Goal: Task Accomplishment & Management: Manage account settings

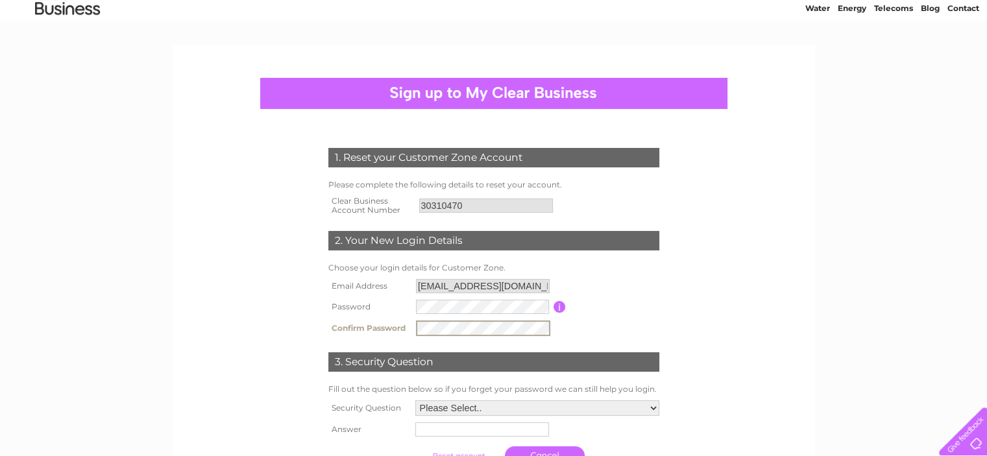
scroll to position [130, 0]
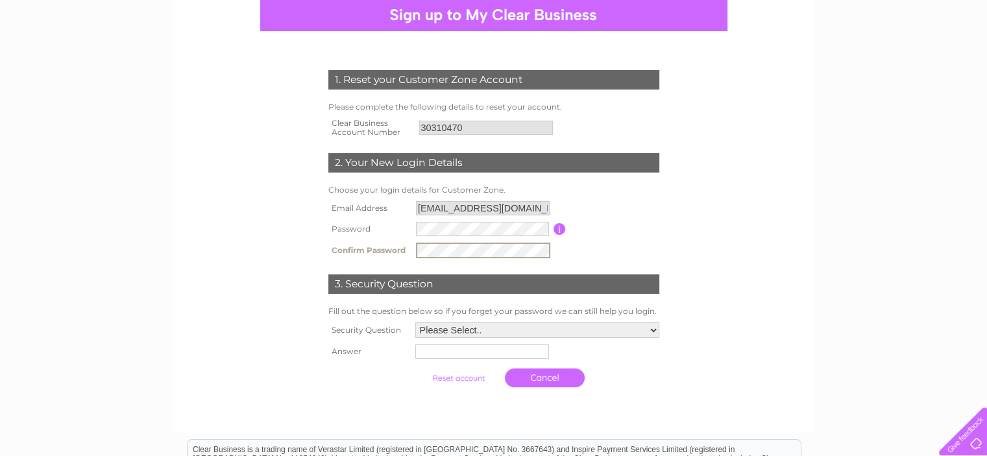
click at [535, 335] on select "Please Select.. In what town or city was your first job? In what town or city d…" at bounding box center [537, 330] width 244 height 16
click at [414, 322] on select "Please Select.. In what town or city was your first job? In what town or city d…" at bounding box center [536, 329] width 245 height 17
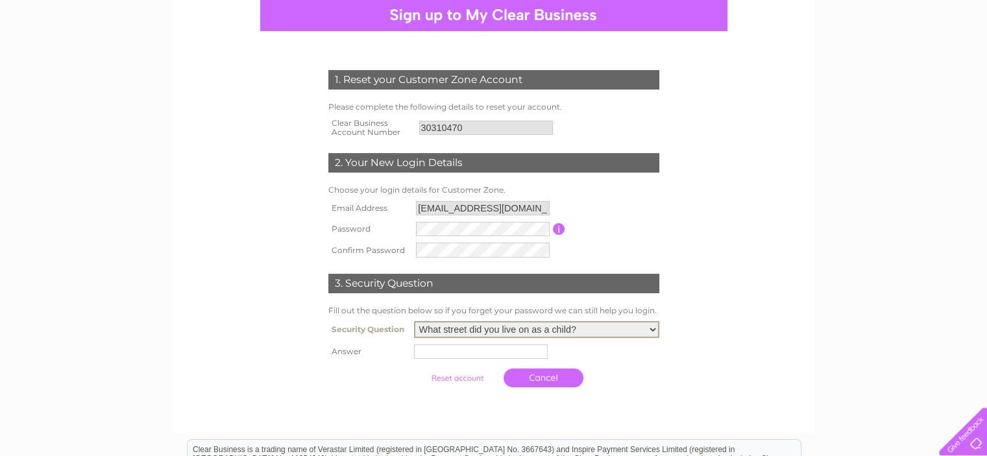
click at [464, 354] on input "text" at bounding box center [481, 351] width 134 height 14
click at [655, 330] on select "Please Select.. In what town or city was your first job? In what town or city d…" at bounding box center [536, 329] width 245 height 17
select select "1"
click at [414, 322] on select "Please Select.. In what town or city was your first job? In what town or city d…" at bounding box center [536, 329] width 245 height 17
click at [460, 349] on input "text" at bounding box center [481, 351] width 134 height 14
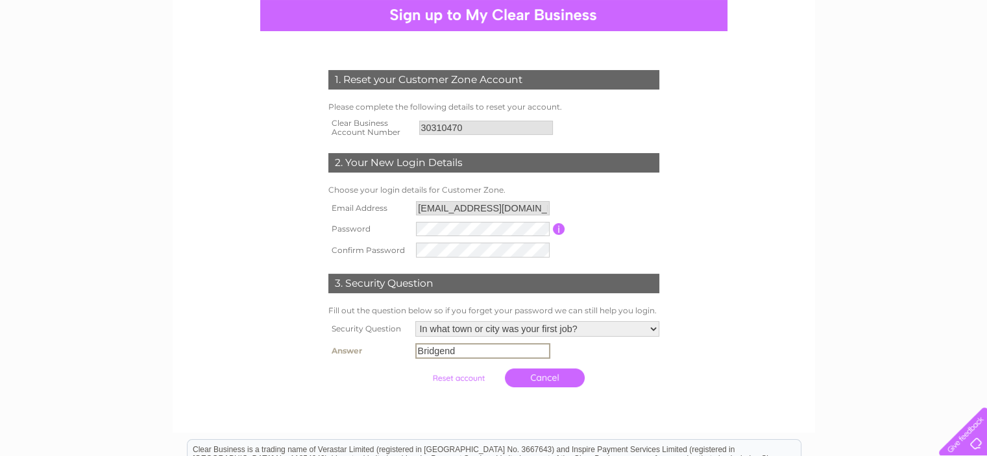
type input "Bridgend"
click at [610, 331] on select "Please Select.. In what town or city was your first job? In what town or city d…" at bounding box center [537, 329] width 244 height 16
click at [765, 335] on form "1. Reset your Customer Zone Account Please complete the following details to re…" at bounding box center [494, 232] width 618 height 376
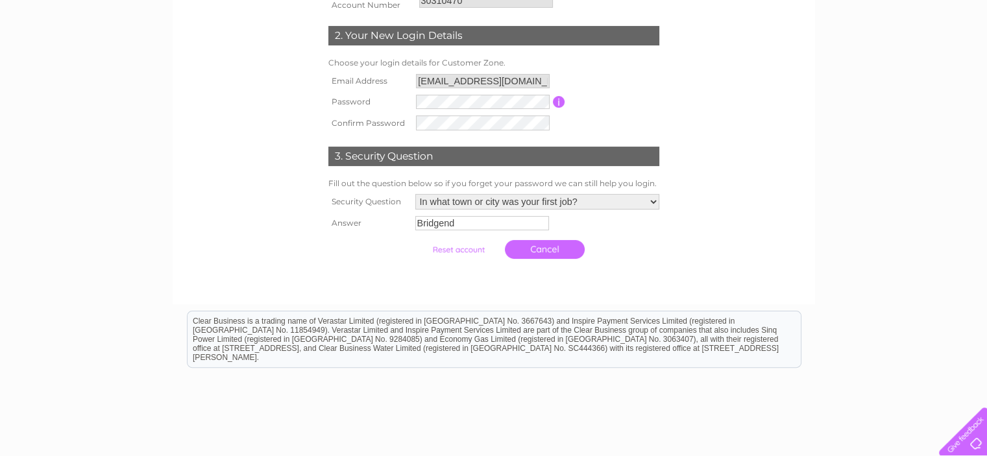
scroll to position [259, 0]
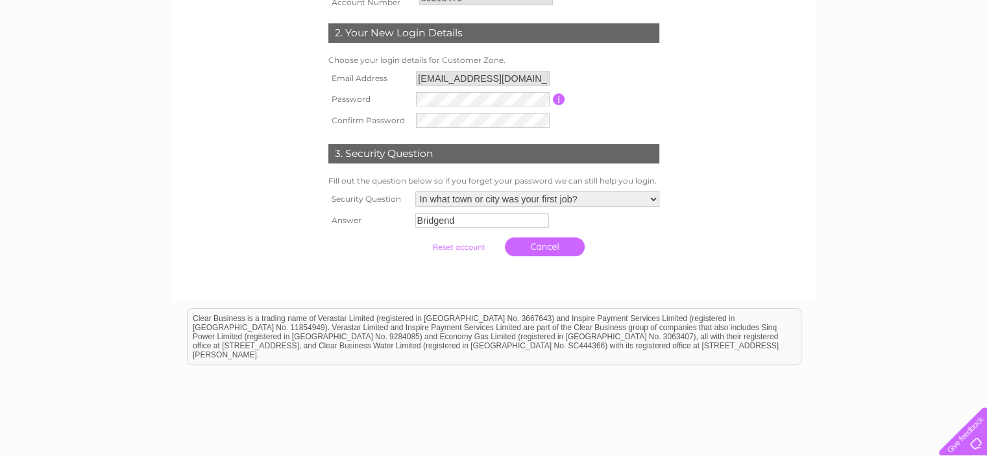
click at [457, 246] on input "submit" at bounding box center [458, 247] width 80 height 18
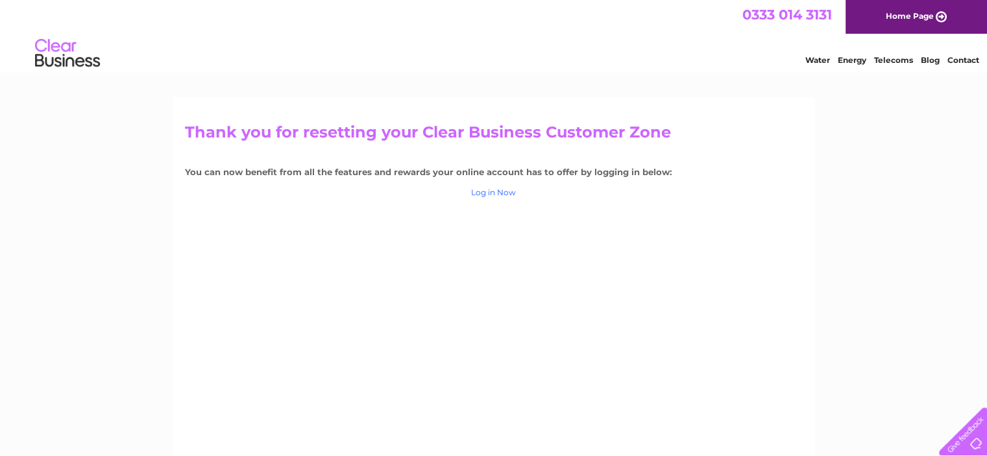
click at [489, 188] on link "Log in Now" at bounding box center [493, 192] width 45 height 10
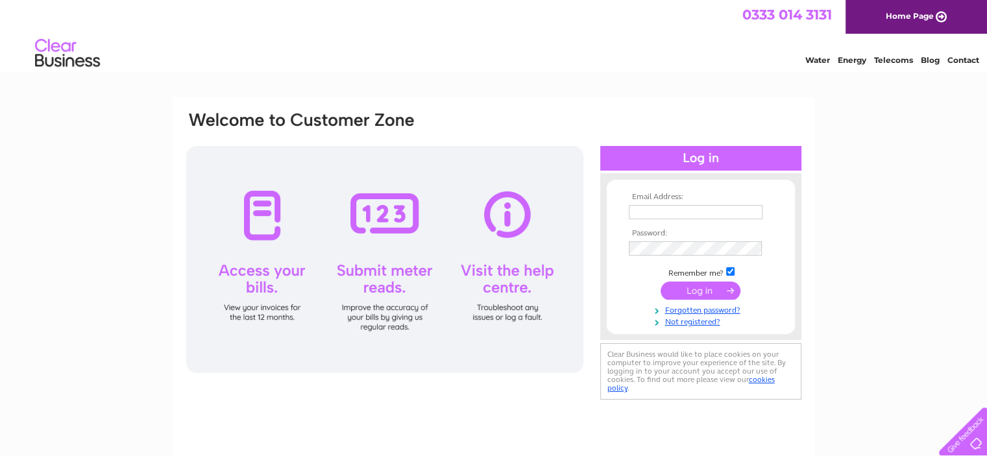
type input "gwynrichardssports@outlook.com"
click at [684, 293] on input "submit" at bounding box center [700, 291] width 80 height 18
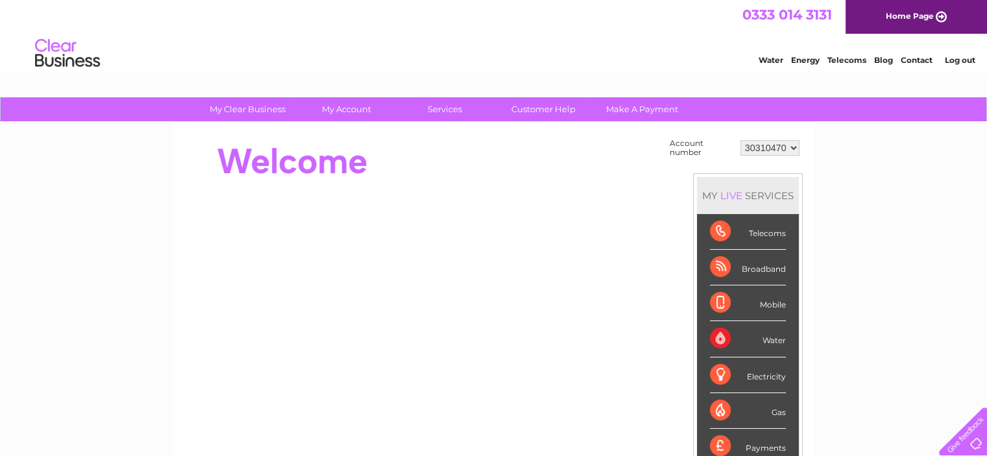
click at [760, 238] on div "Telecoms" at bounding box center [748, 232] width 76 height 36
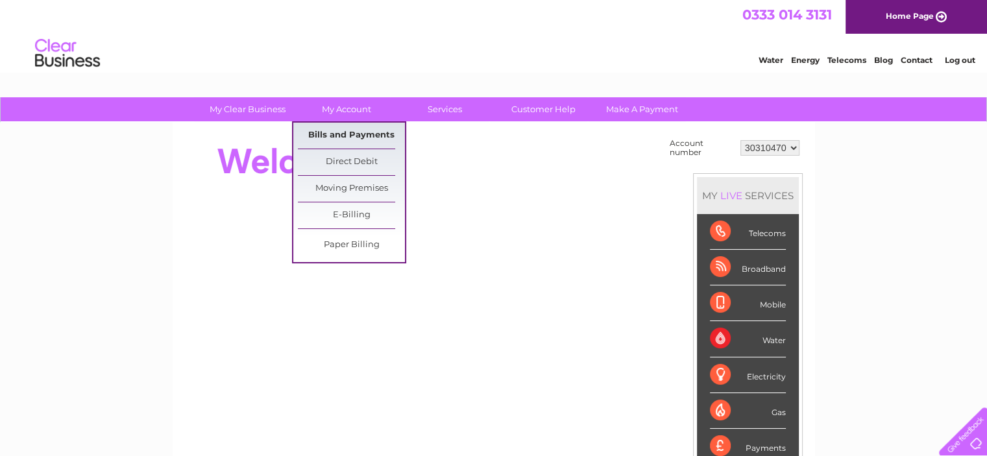
click at [352, 134] on link "Bills and Payments" at bounding box center [351, 136] width 107 height 26
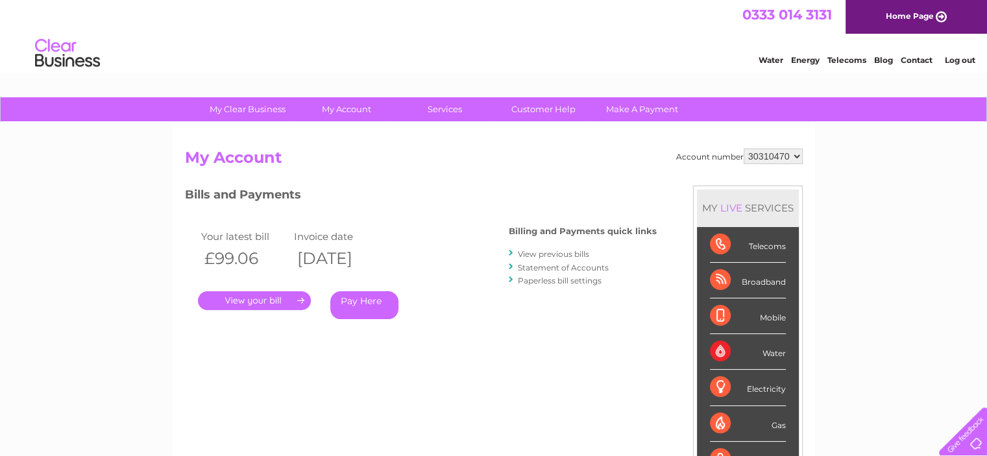
click at [262, 298] on link "." at bounding box center [254, 300] width 113 height 19
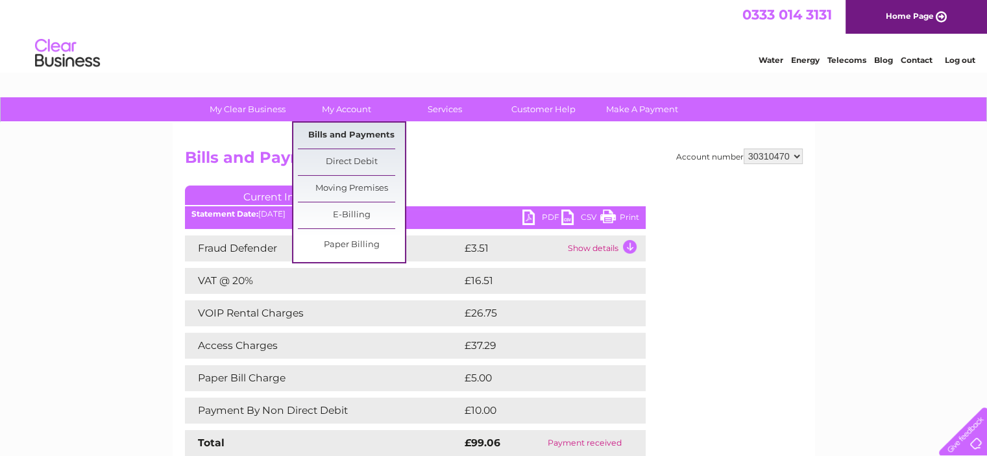
click at [352, 137] on link "Bills and Payments" at bounding box center [351, 136] width 107 height 26
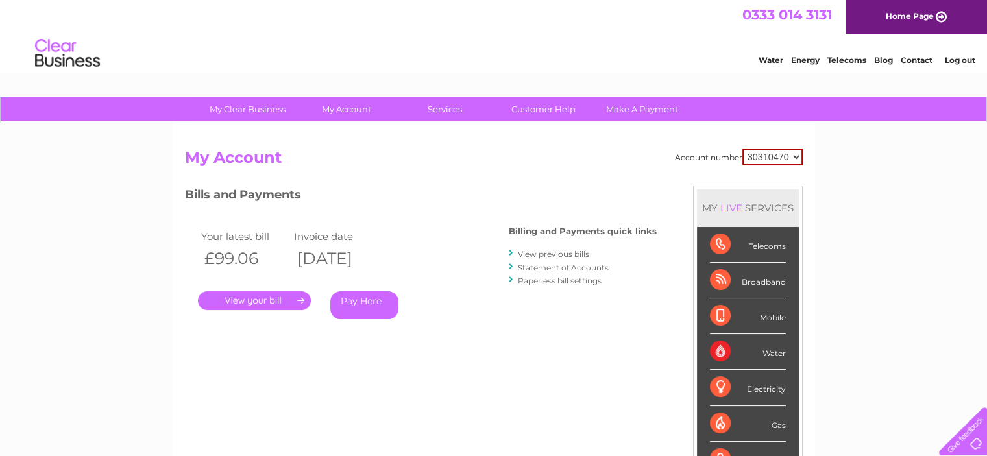
click at [542, 249] on link "View previous bills" at bounding box center [553, 254] width 71 height 10
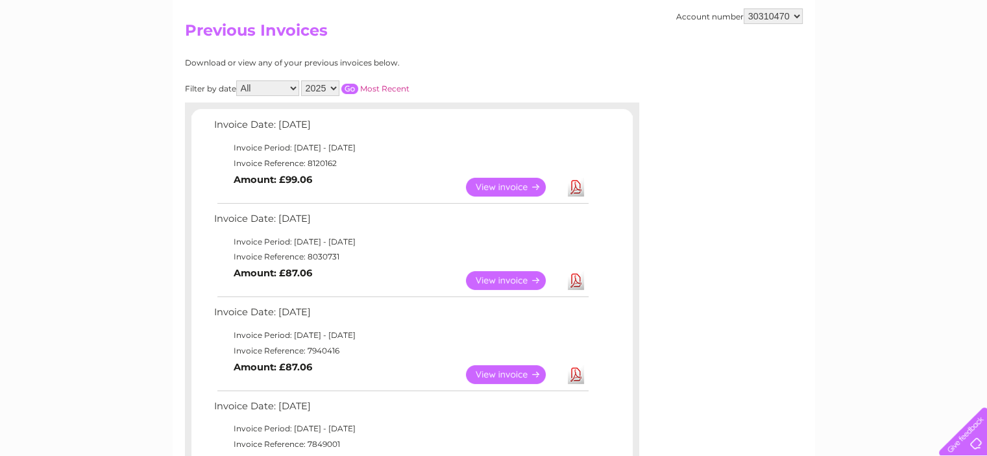
scroll to position [130, 0]
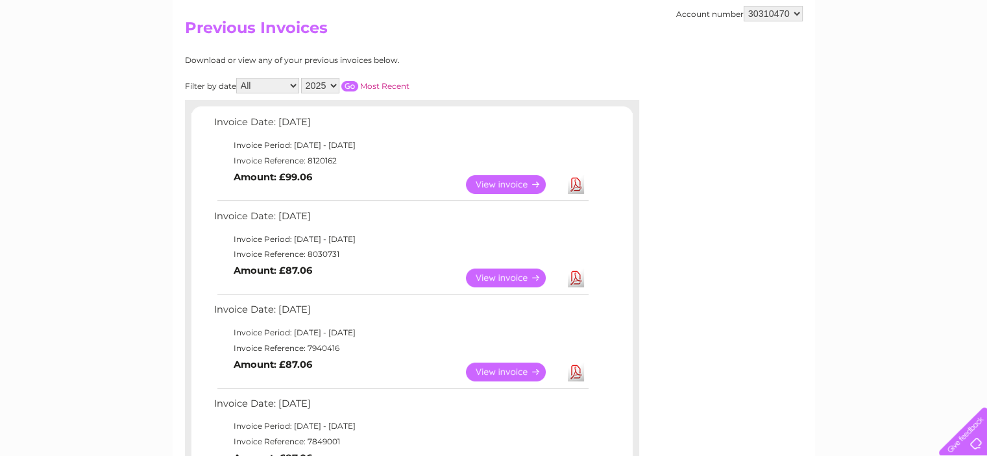
click at [512, 370] on link "View" at bounding box center [513, 372] width 95 height 19
click at [483, 278] on link "View" at bounding box center [513, 278] width 95 height 19
click at [487, 276] on link "View" at bounding box center [513, 278] width 95 height 19
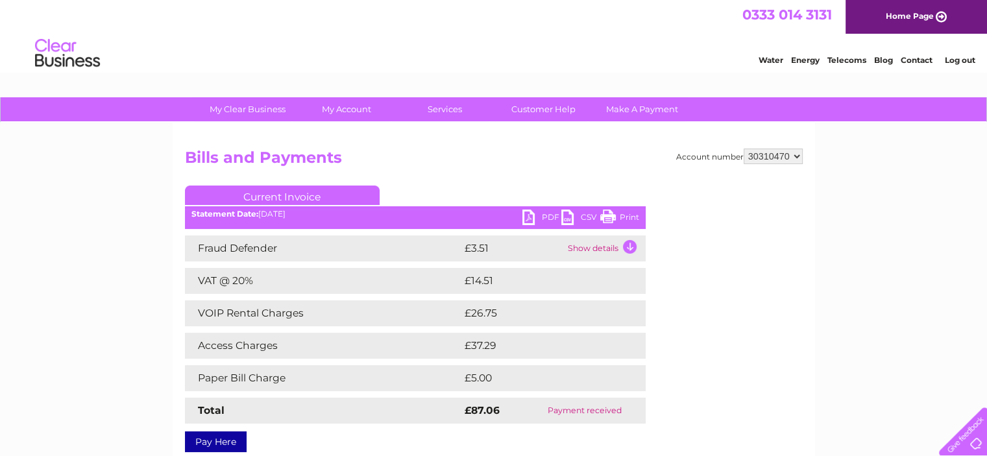
scroll to position [65, 0]
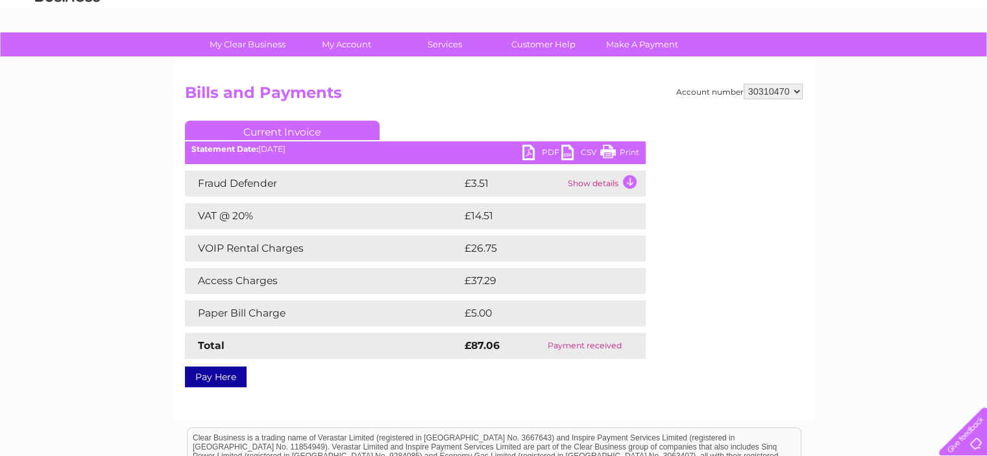
click at [540, 152] on link "PDF" at bounding box center [541, 154] width 39 height 19
